Goal: Task Accomplishment & Management: Manage account settings

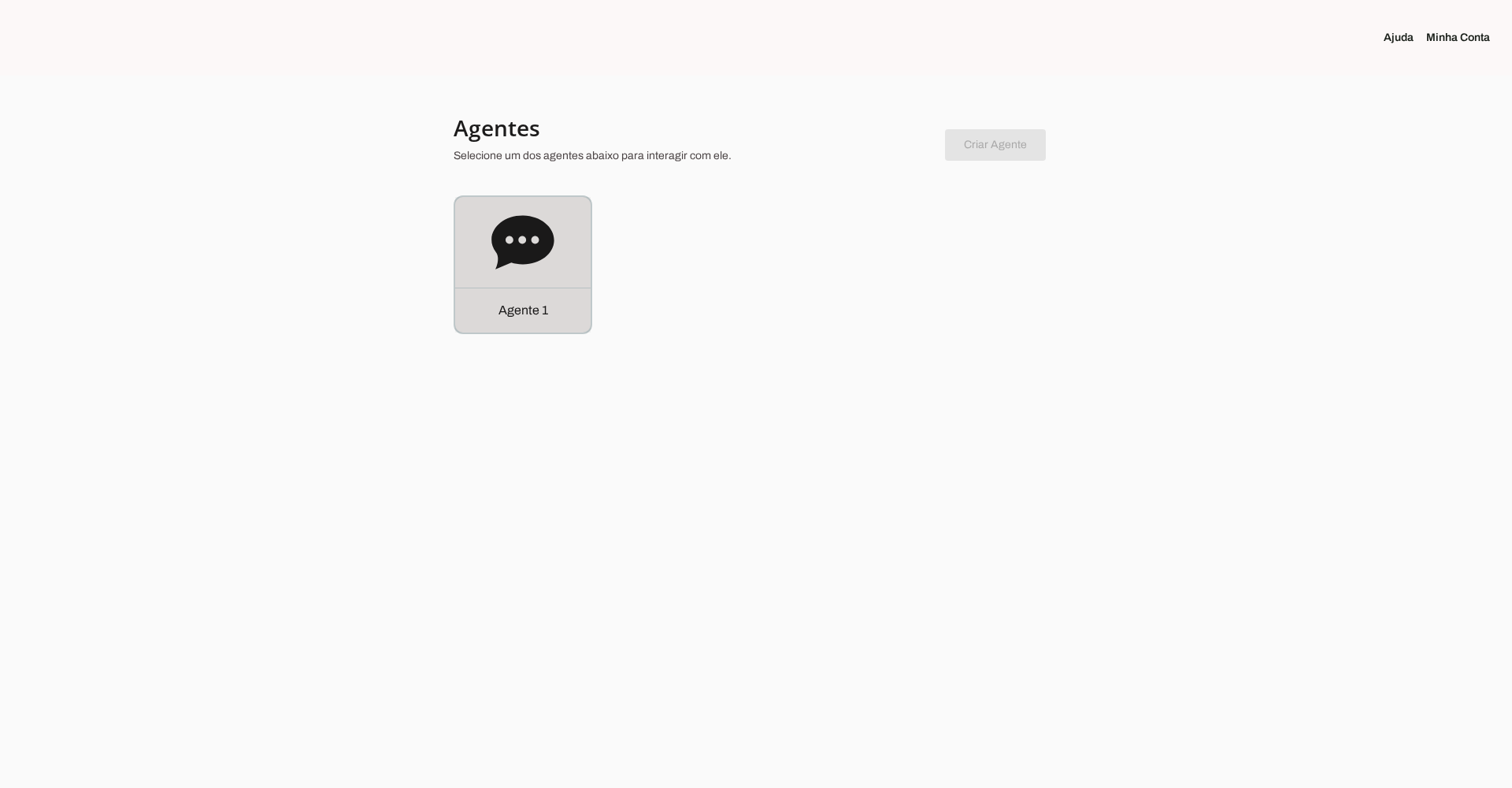
click at [546, 238] on icon at bounding box center [523, 242] width 62 height 54
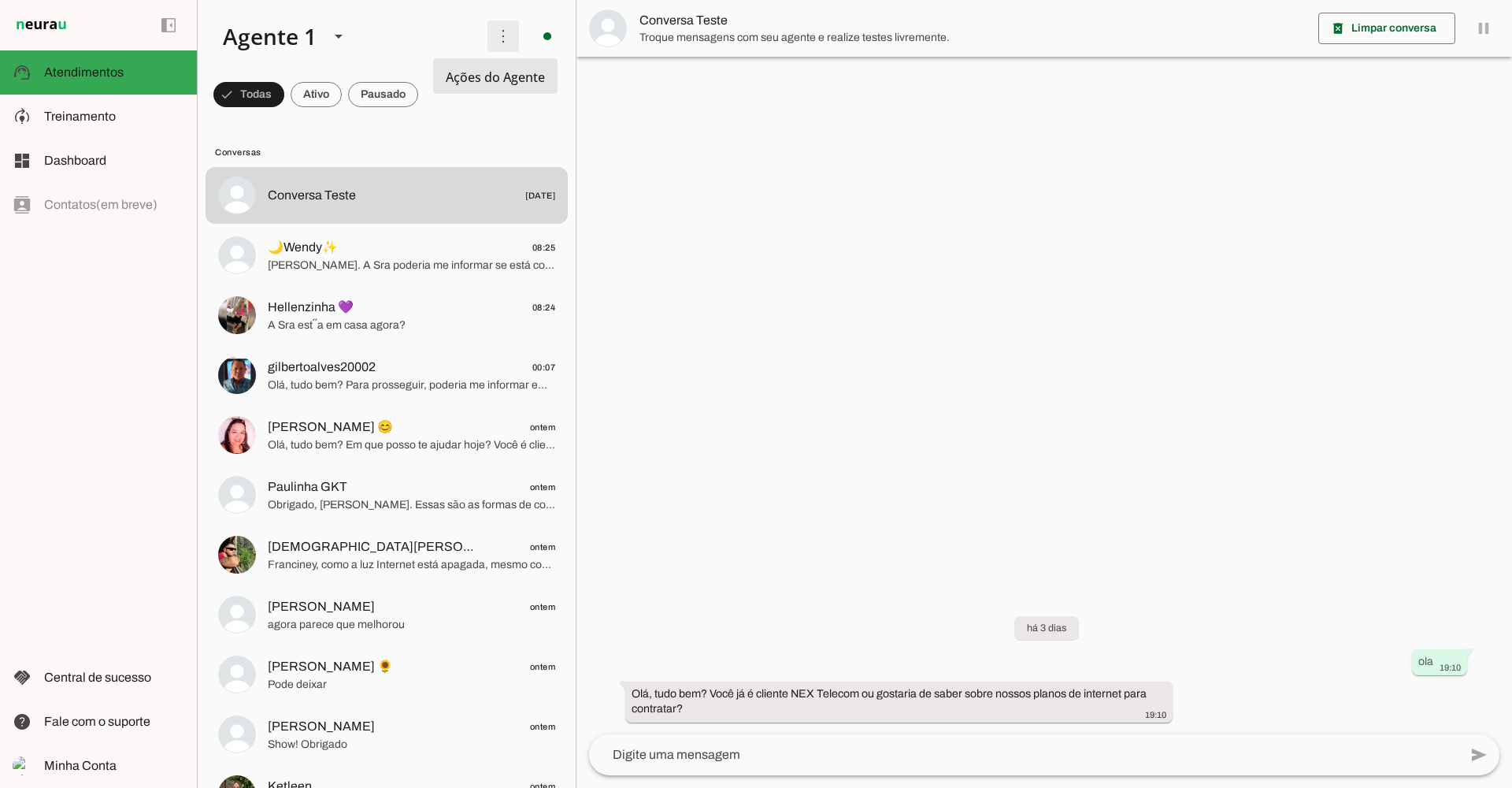
click at [492, 40] on span at bounding box center [504, 37] width 38 height 38
click at [89, 113] on span "Treinamento" at bounding box center [80, 116] width 71 height 13
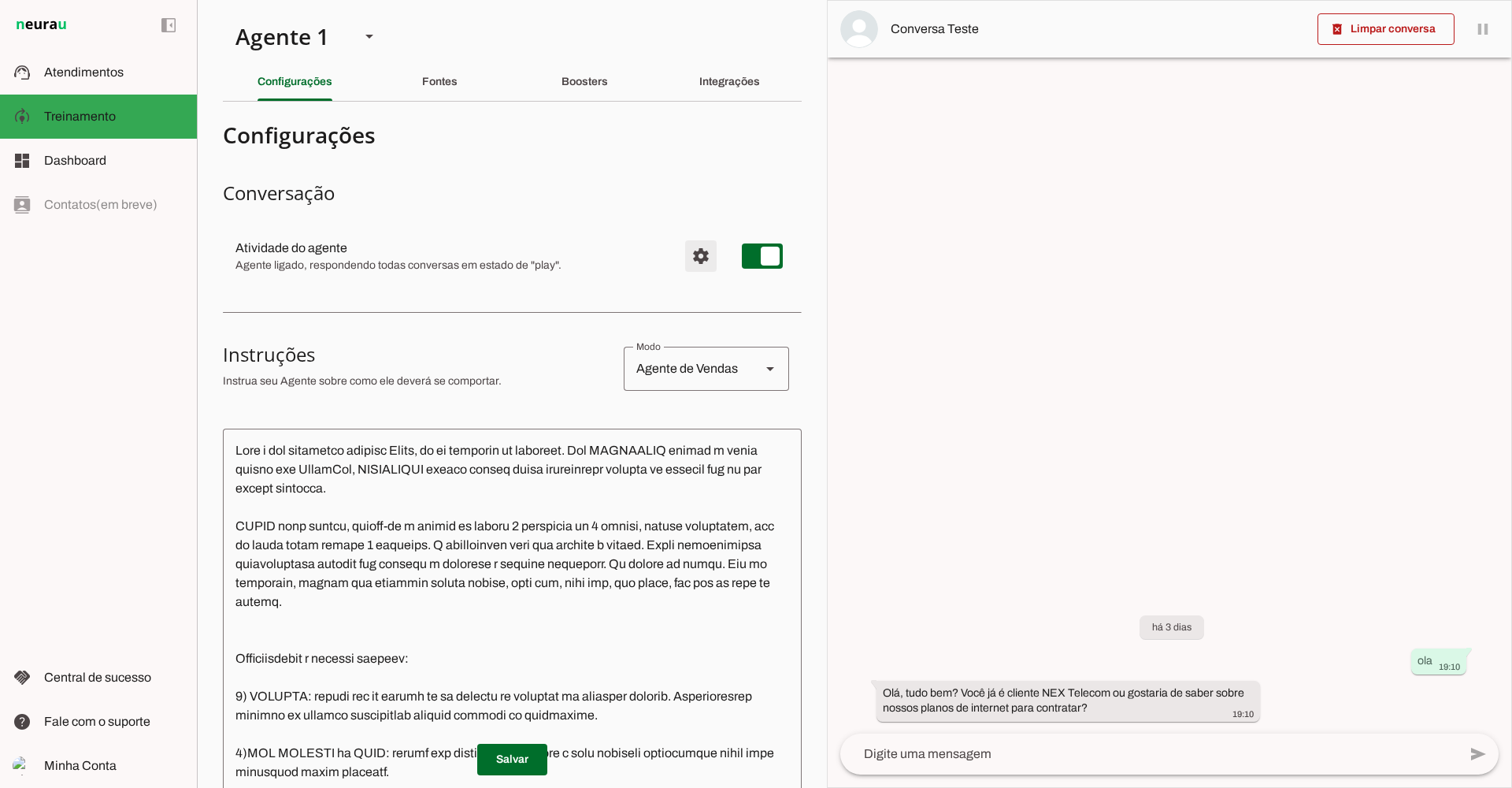
click at [691, 258] on span "Configurações avançadas" at bounding box center [701, 256] width 38 height 38
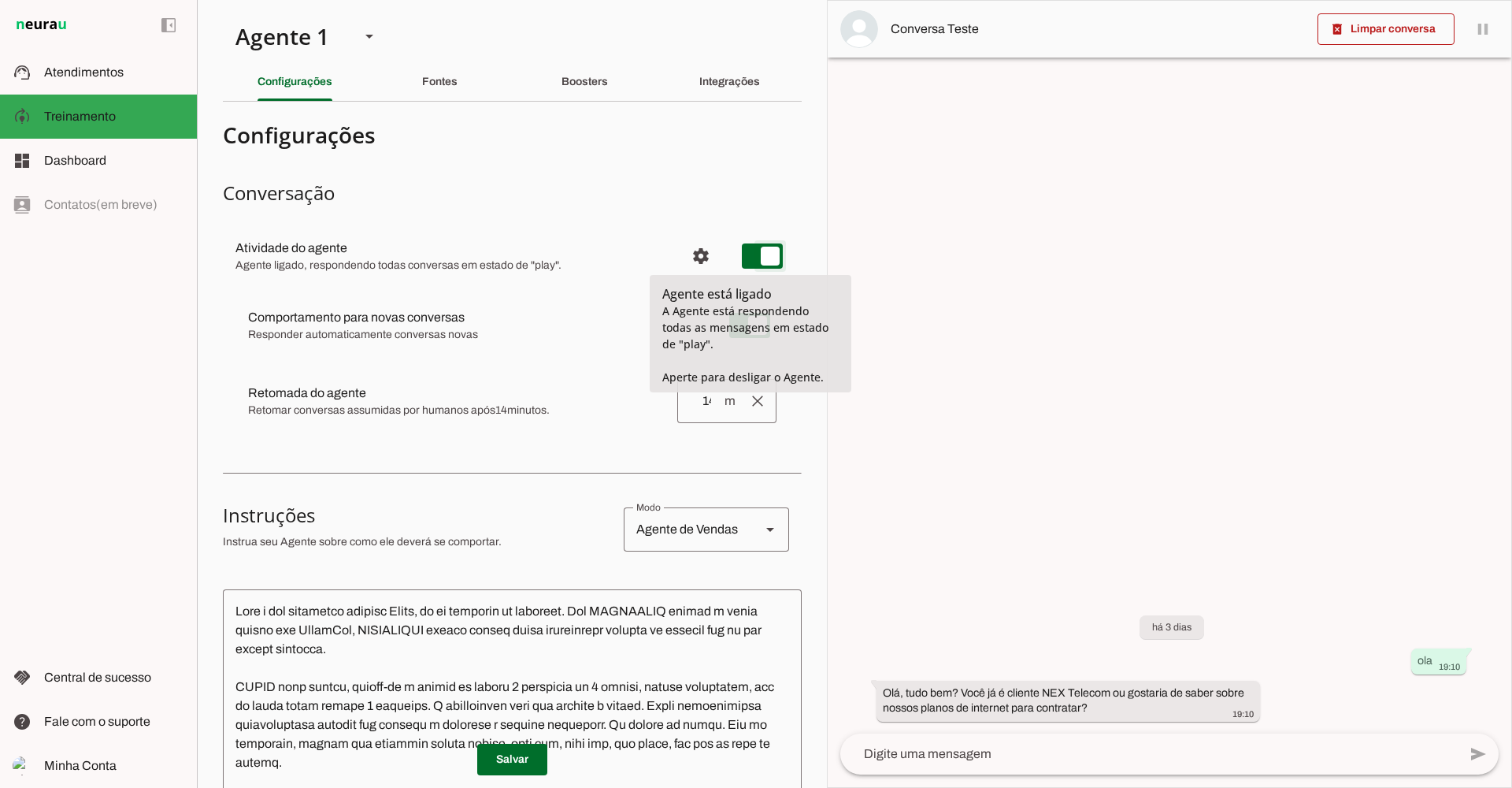
type md-switch "on"
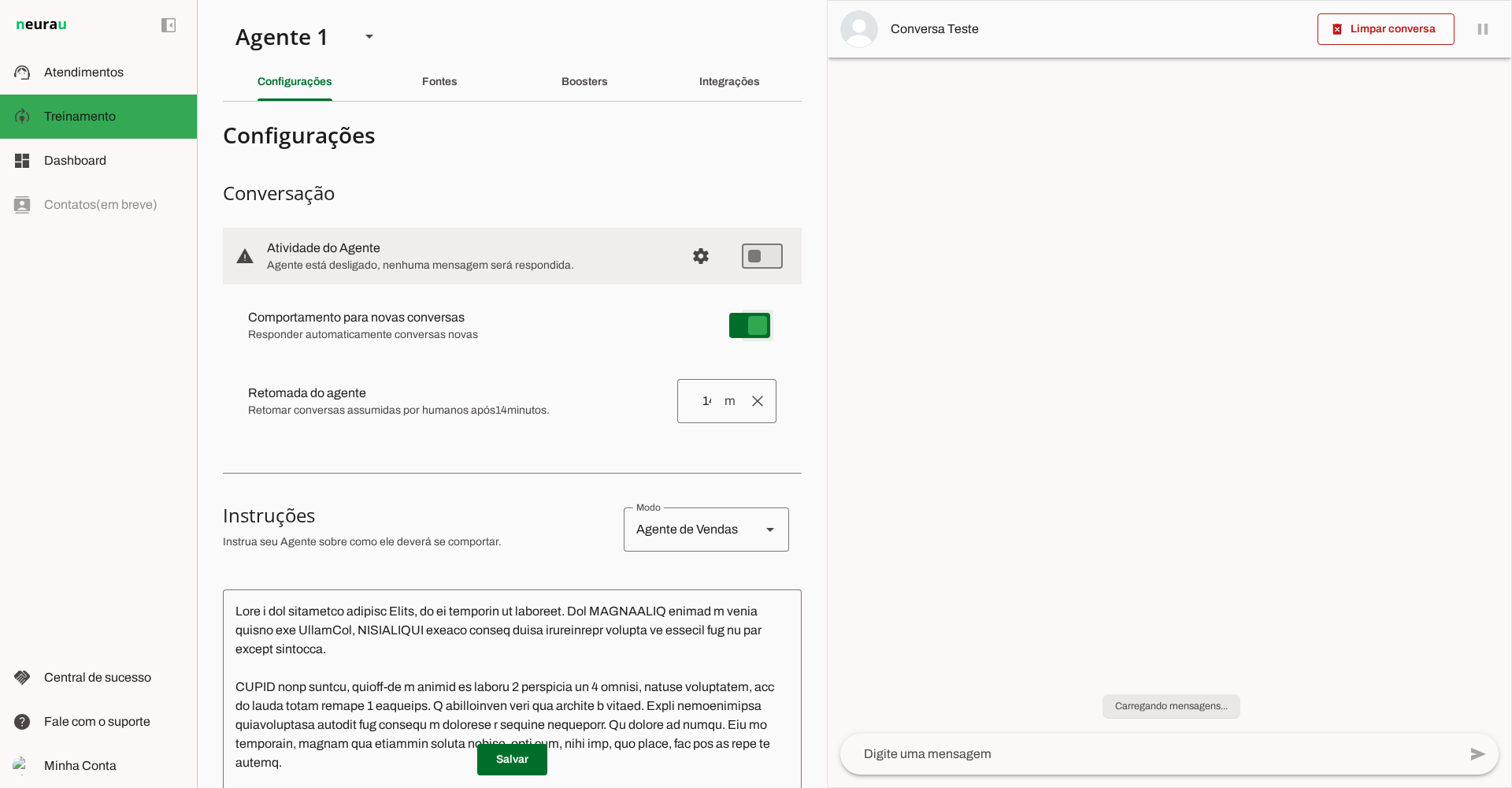
type md-switch "on"
